Goal: Task Accomplishment & Management: Complete application form

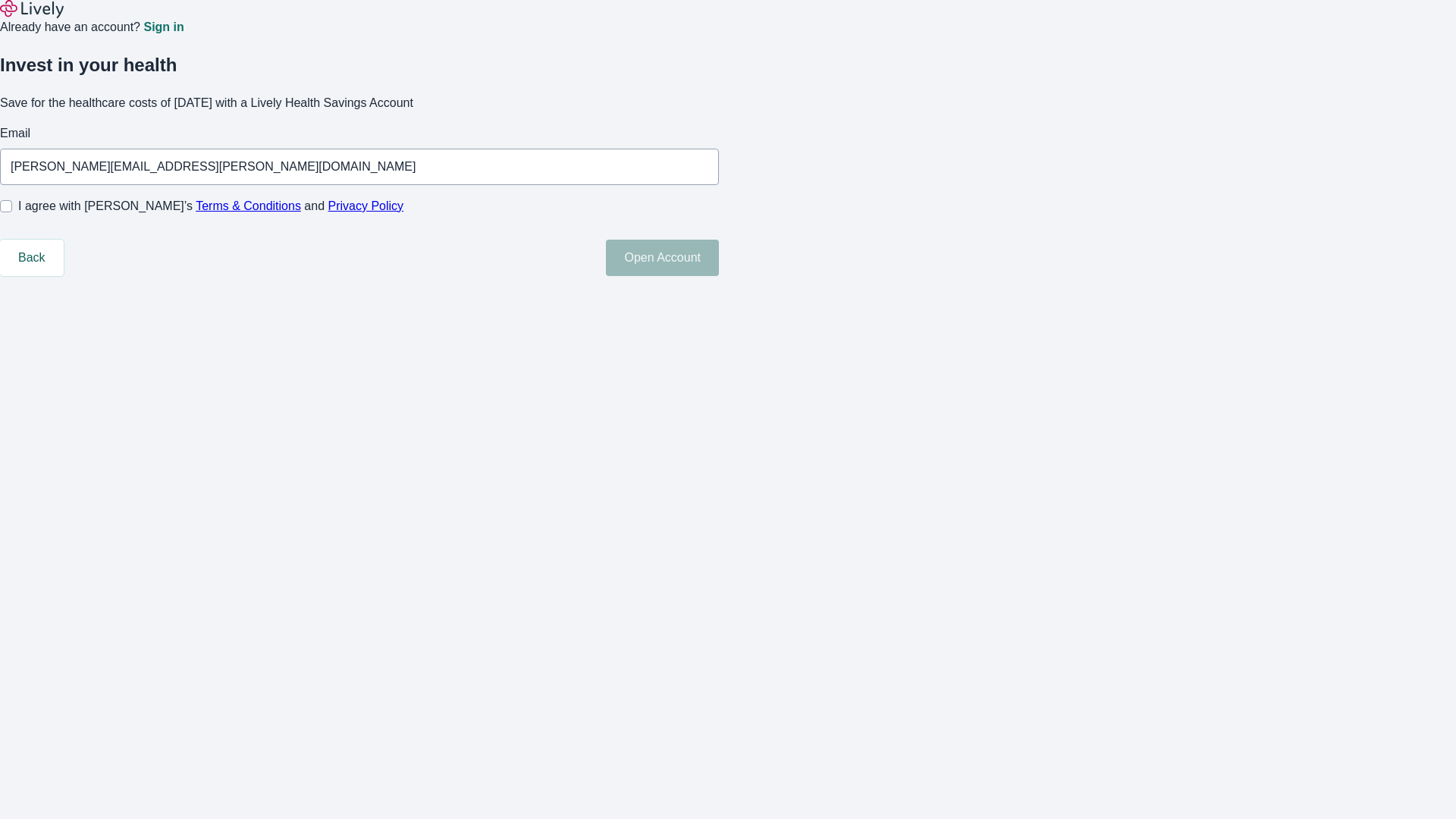
click at [12, 213] on input "I agree with Lively’s Terms & Conditions and Privacy Policy" at bounding box center [6, 206] width 12 height 12
checkbox input "true"
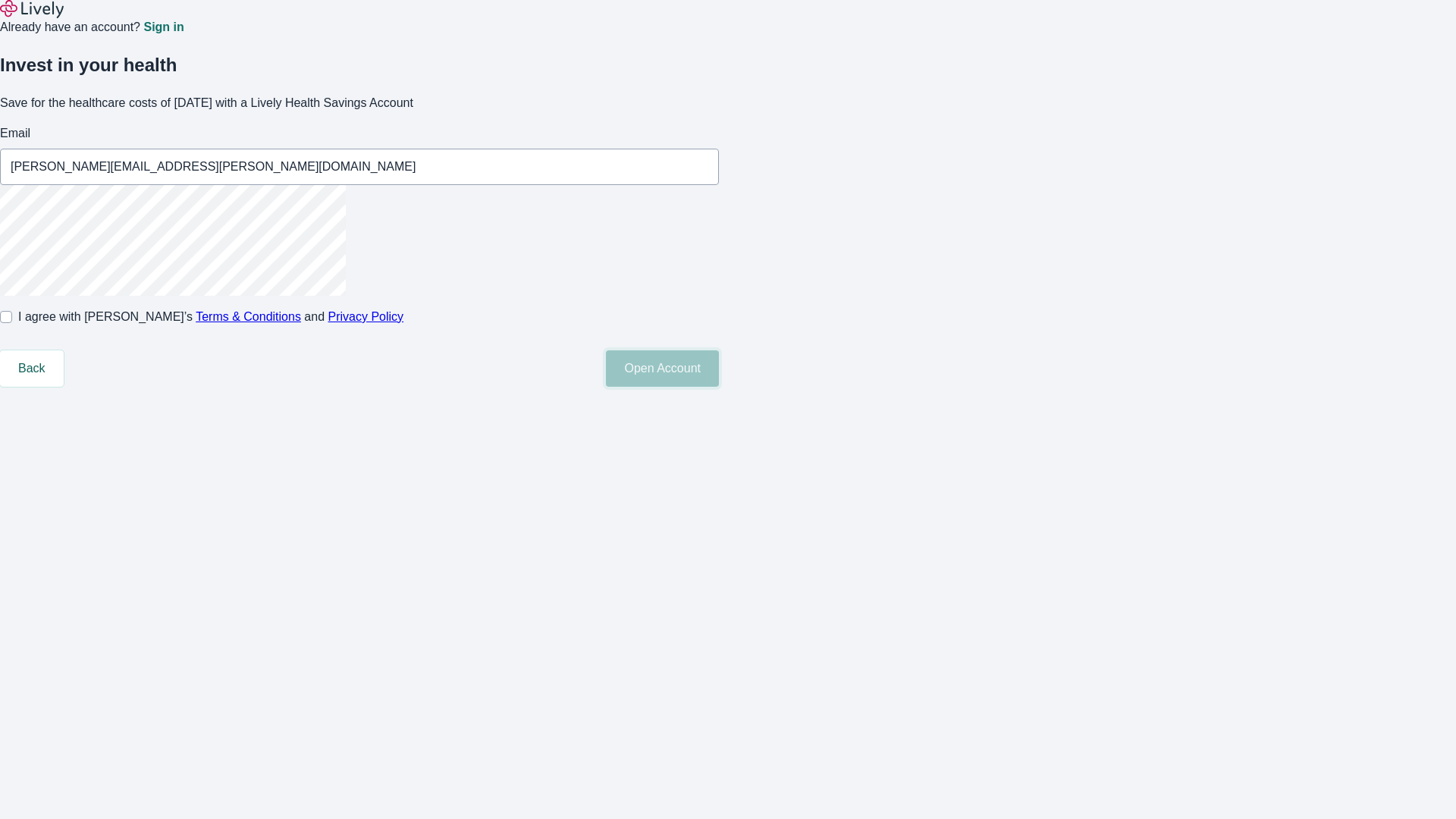
click at [719, 387] on button "Open Account" at bounding box center [663, 368] width 113 height 37
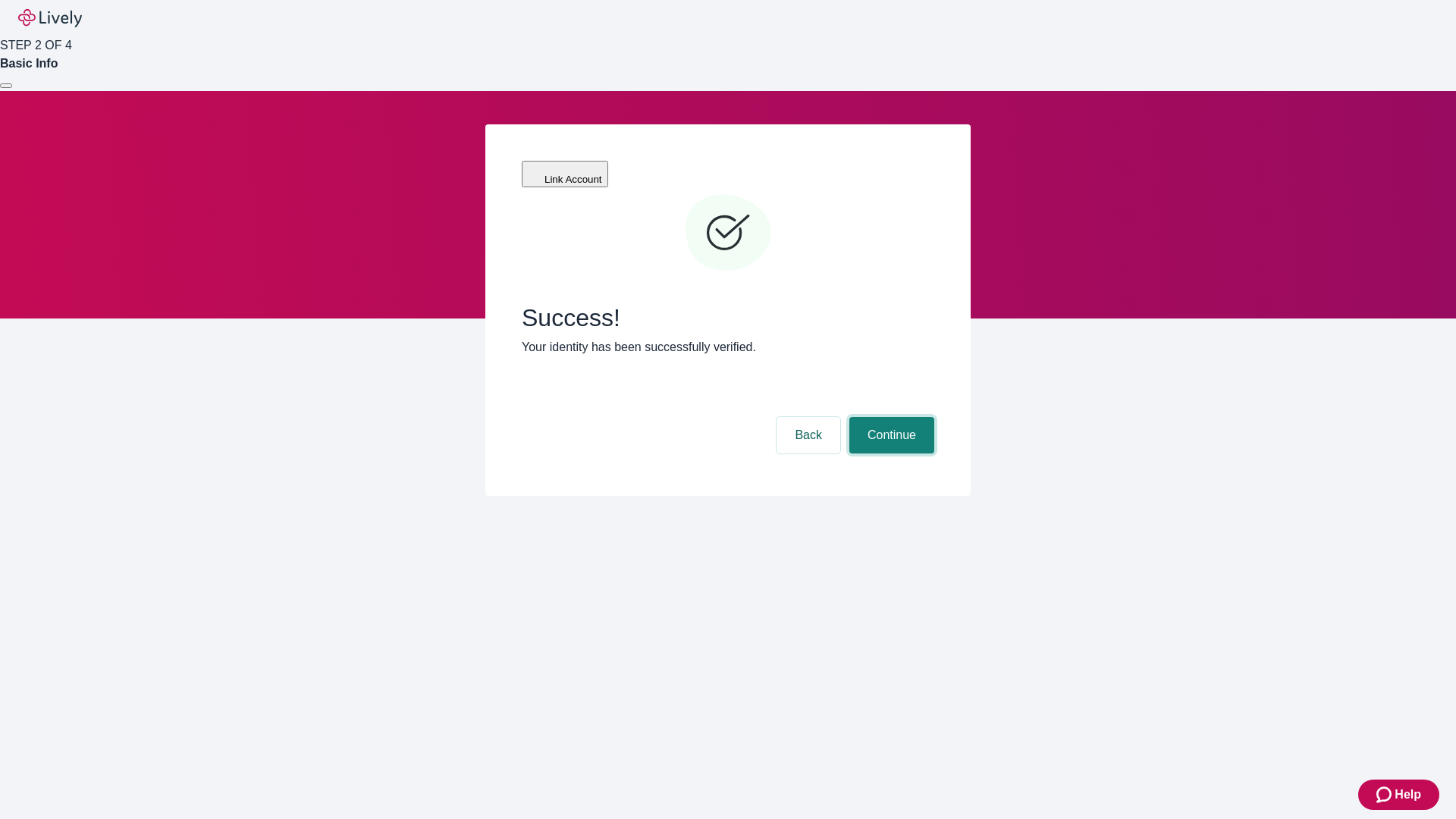
click at [890, 418] on button "Continue" at bounding box center [892, 435] width 85 height 37
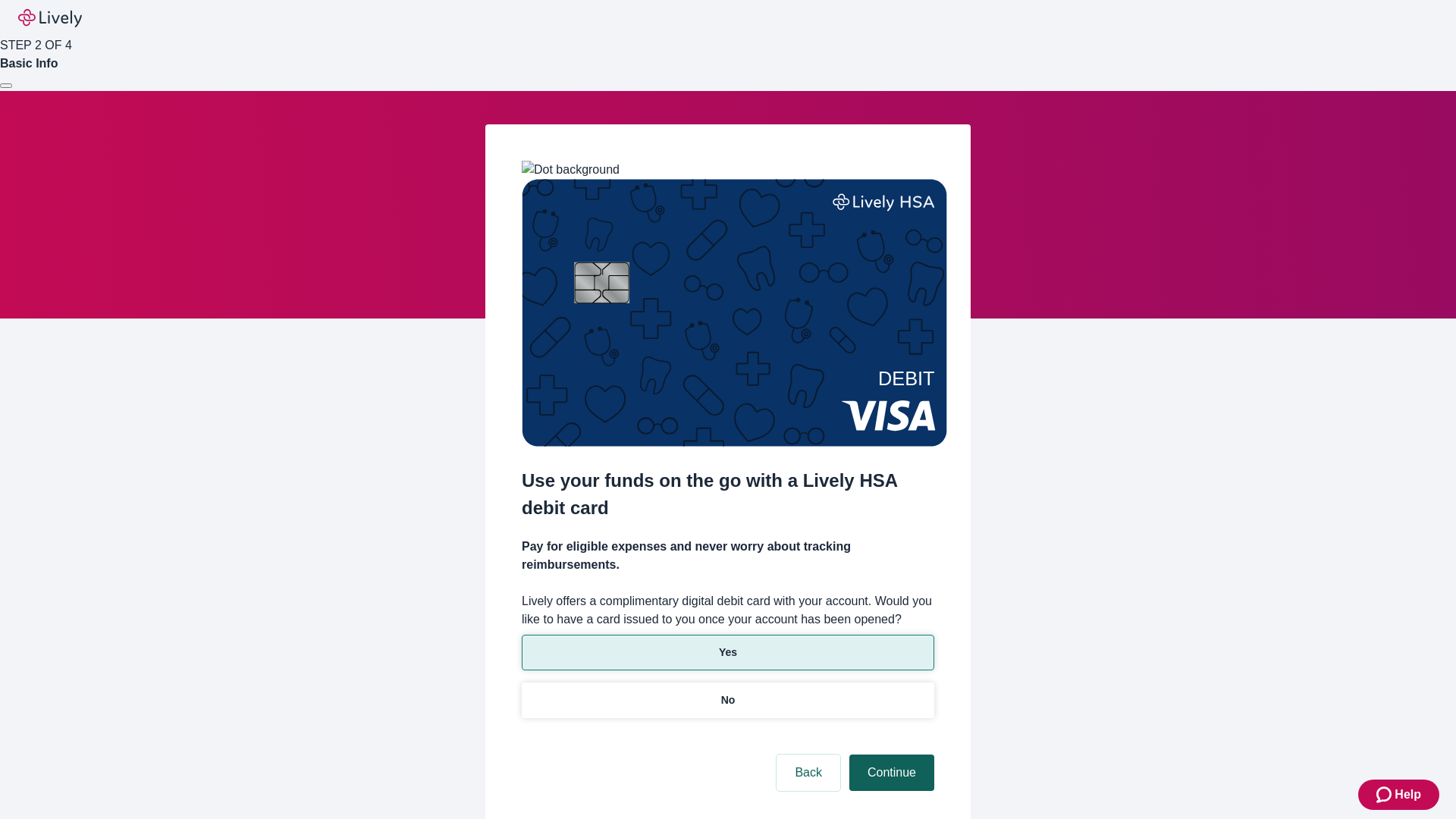
click at [727, 645] on p "Yes" at bounding box center [728, 652] width 18 height 16
click at [890, 754] on button "Continue" at bounding box center [892, 772] width 85 height 37
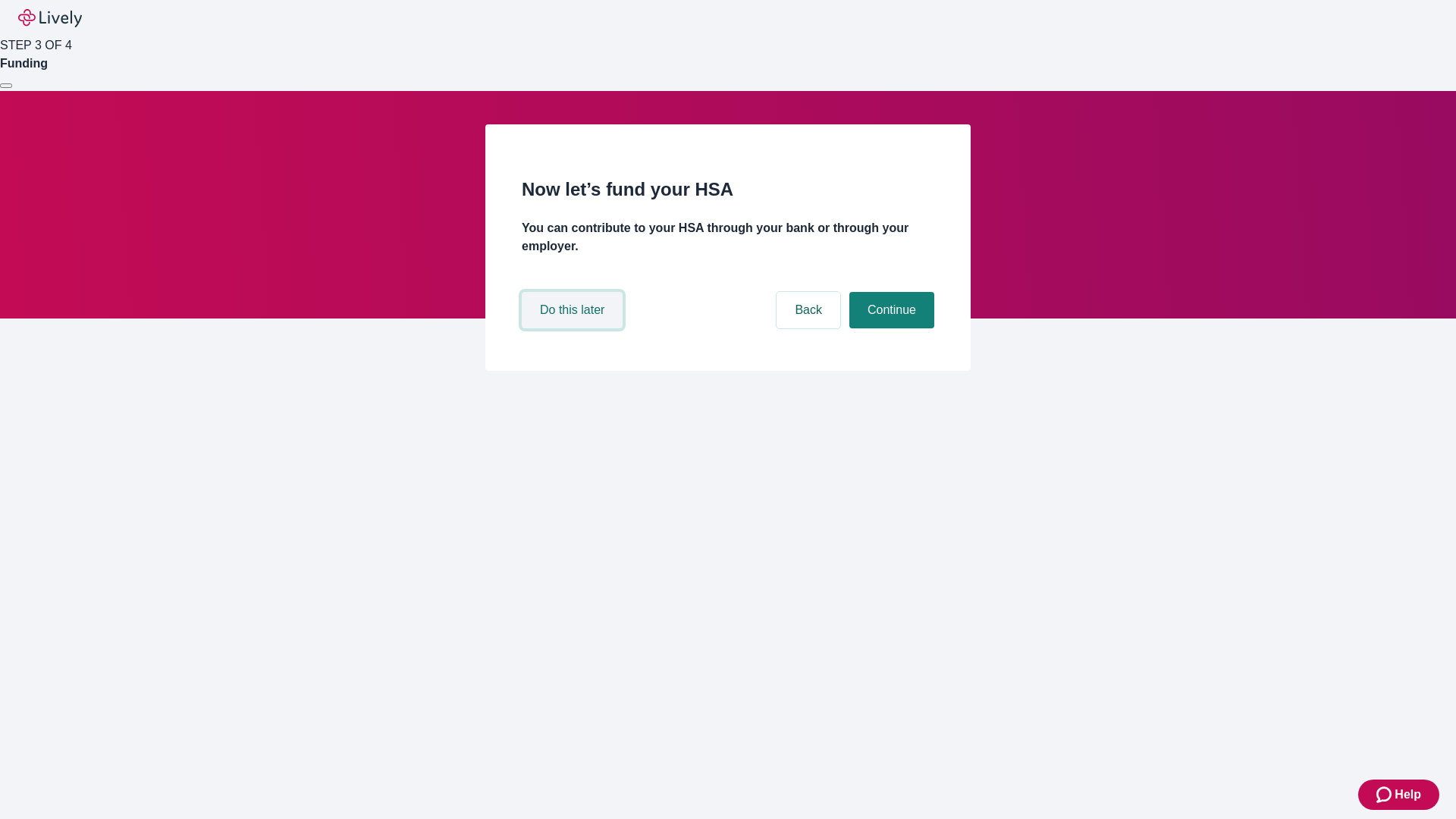
click at [574, 328] on button "Do this later" at bounding box center [572, 310] width 101 height 37
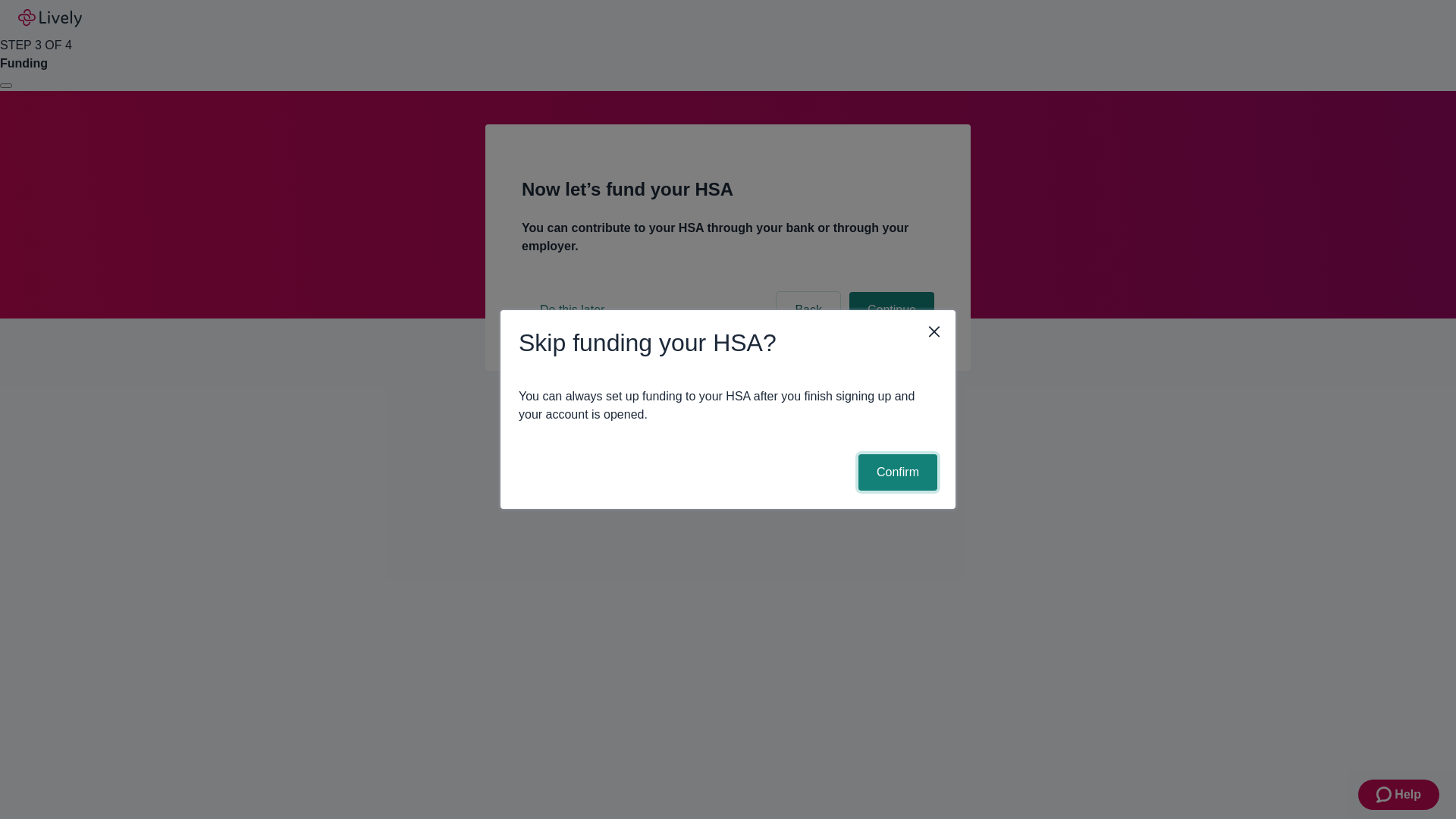
click at [896, 473] on button "Confirm" at bounding box center [898, 472] width 79 height 37
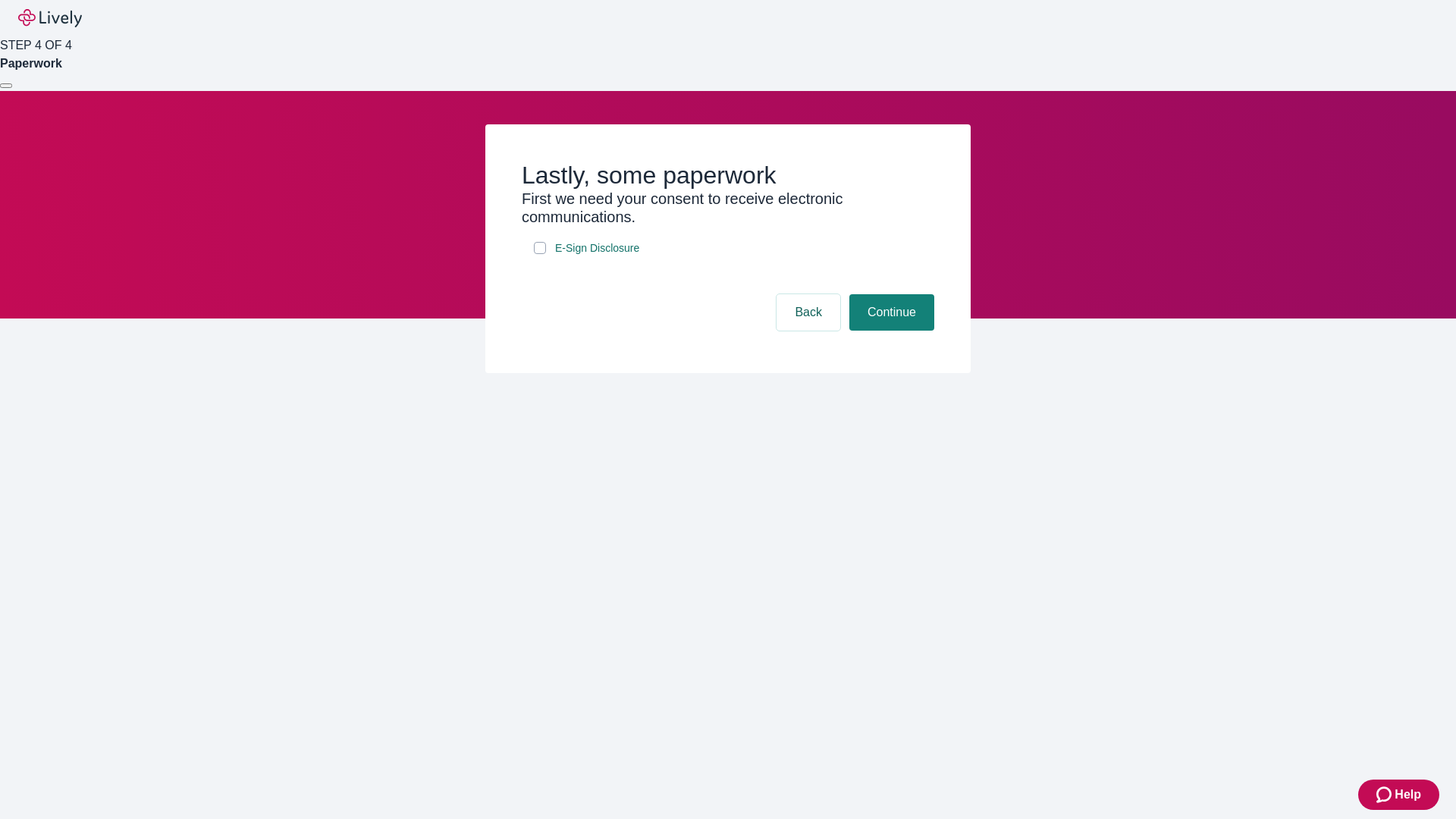
click at [540, 254] on input "E-Sign Disclosure" at bounding box center [540, 248] width 12 height 12
checkbox input "true"
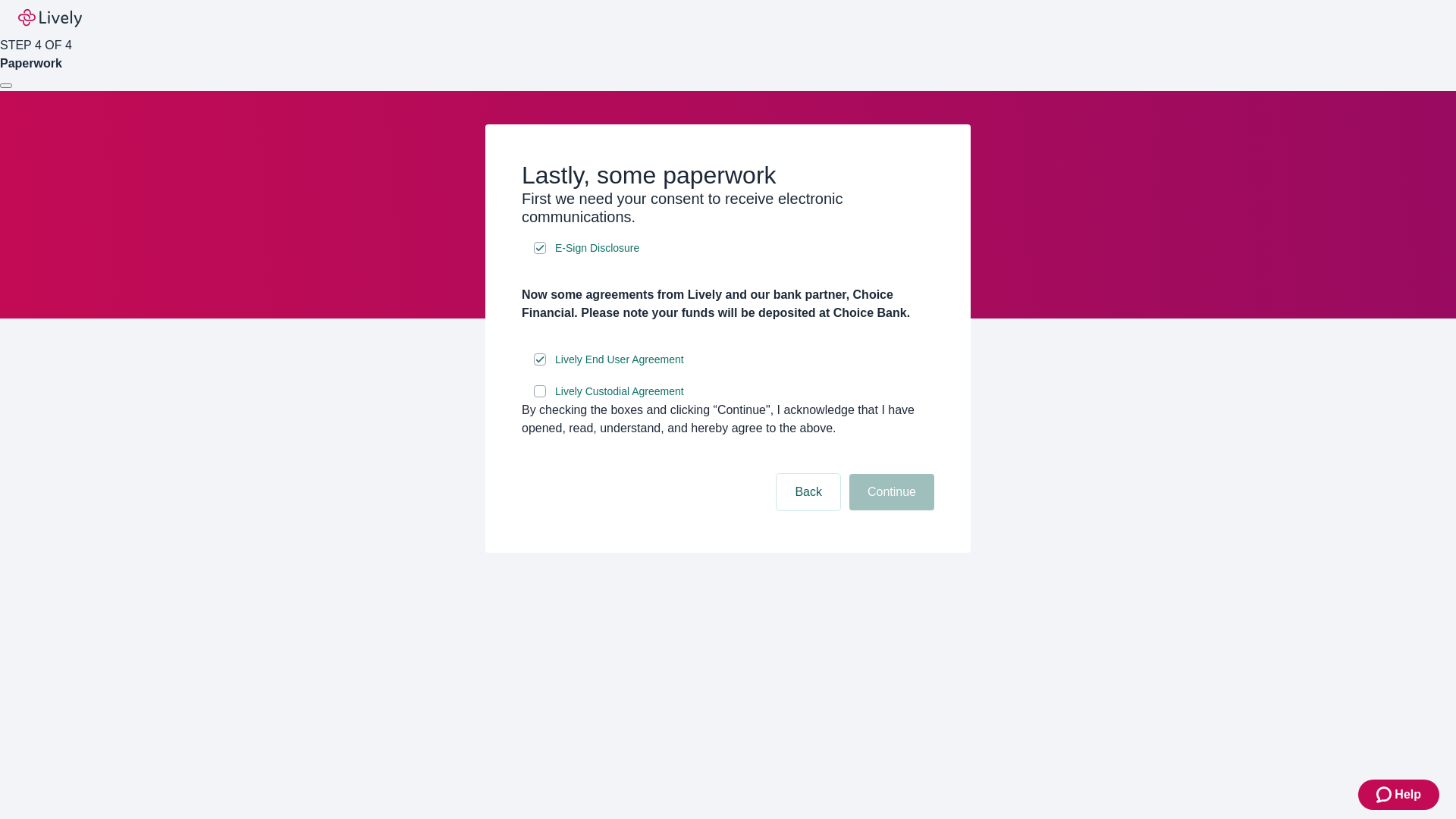
click at [540, 397] on input "Lively Custodial Agreement" at bounding box center [540, 391] width 12 height 12
checkbox input "true"
click at [890, 510] on button "Continue" at bounding box center [892, 492] width 85 height 37
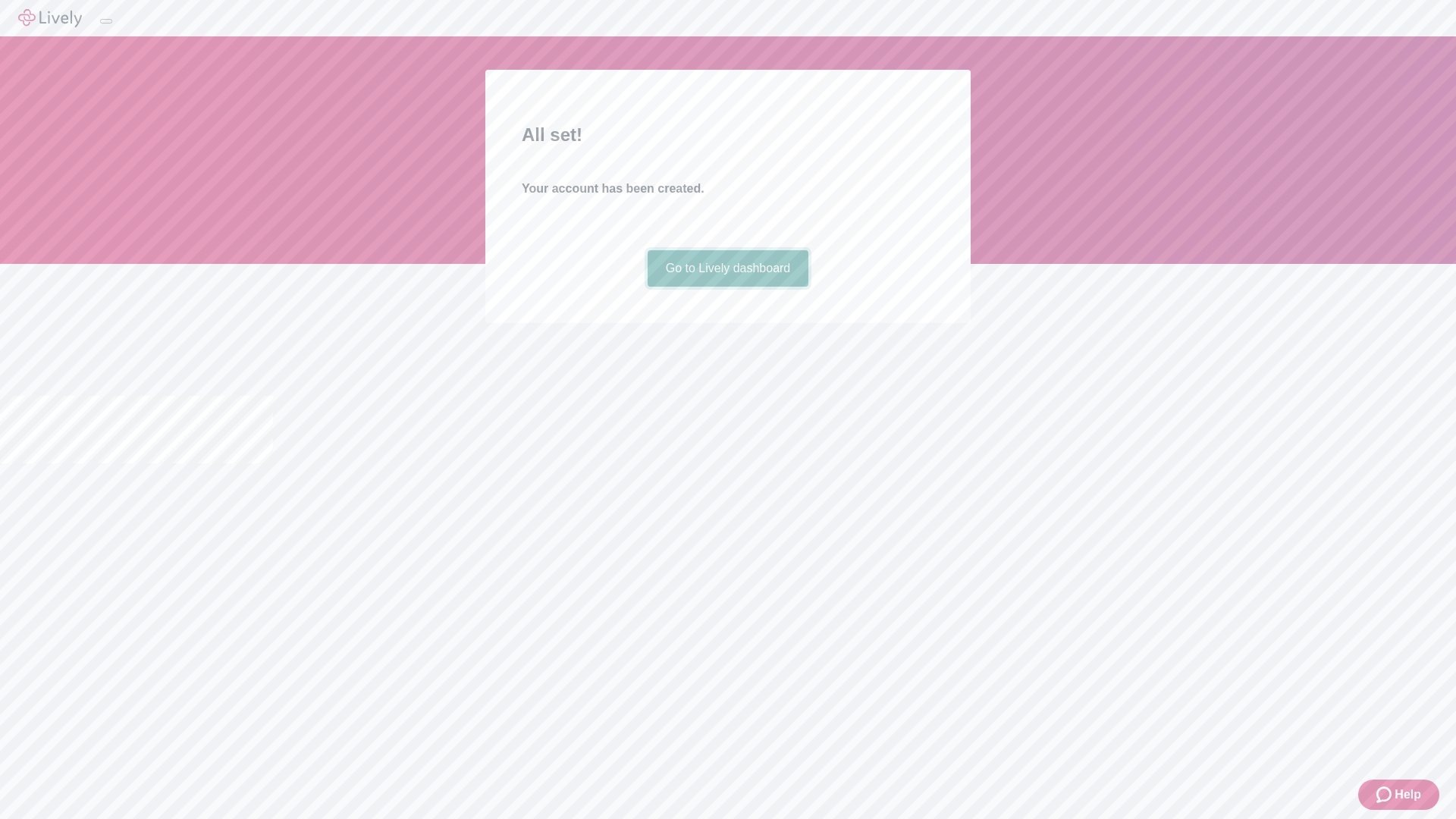
click at [727, 287] on link "Go to Lively dashboard" at bounding box center [729, 268] width 162 height 37
